Goal: Find specific page/section: Find specific page/section

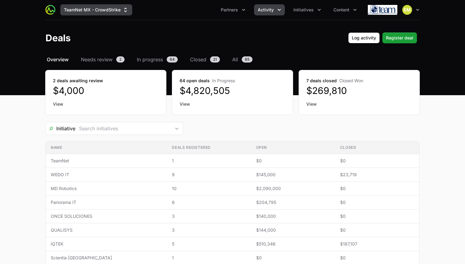
click at [119, 11] on button "TeamNet MX - CrowdStrike" at bounding box center [96, 9] width 72 height 11
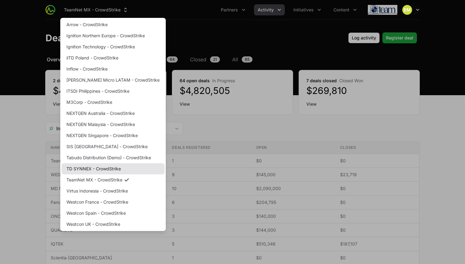
click at [109, 167] on link "TD SYNNEX - CrowdStrike" at bounding box center [113, 168] width 103 height 11
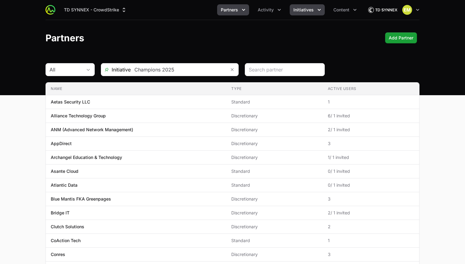
click at [314, 11] on button "Initiatives" at bounding box center [307, 9] width 35 height 11
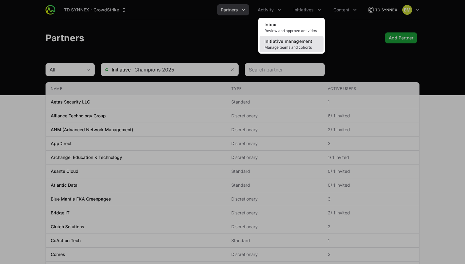
click at [302, 43] on span "Initiative management" at bounding box center [289, 40] width 48 height 5
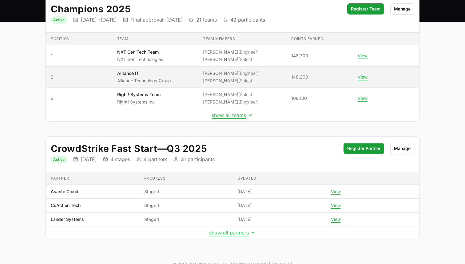
scroll to position [84, 0]
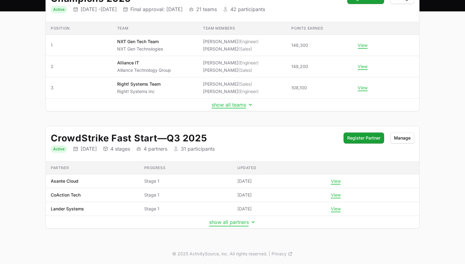
click at [245, 223] on button "show all partners" at bounding box center [232, 222] width 47 height 6
